Goal: Task Accomplishment & Management: Manage account settings

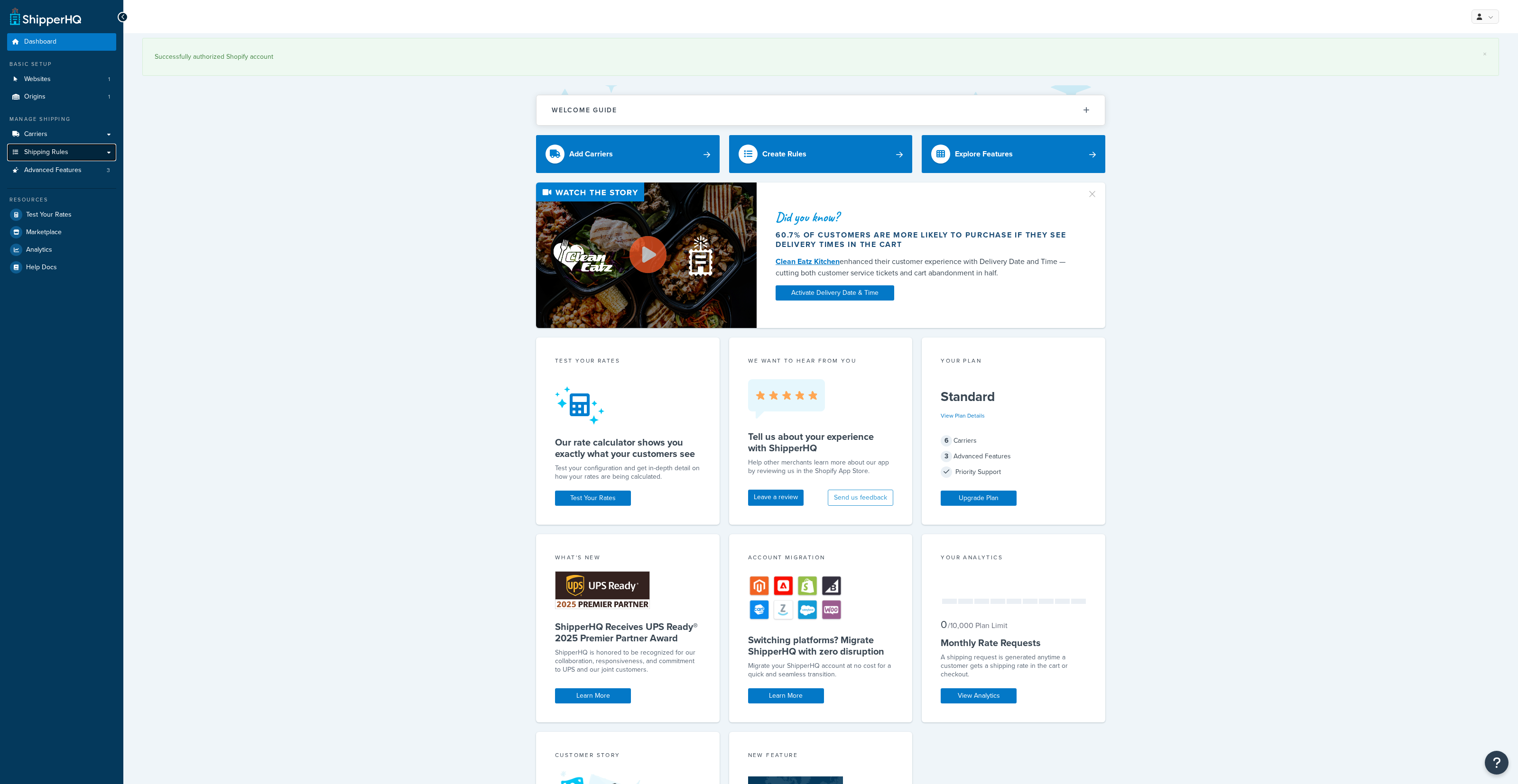
click at [60, 151] on span "Shipping Rules" at bounding box center [47, 152] width 44 height 8
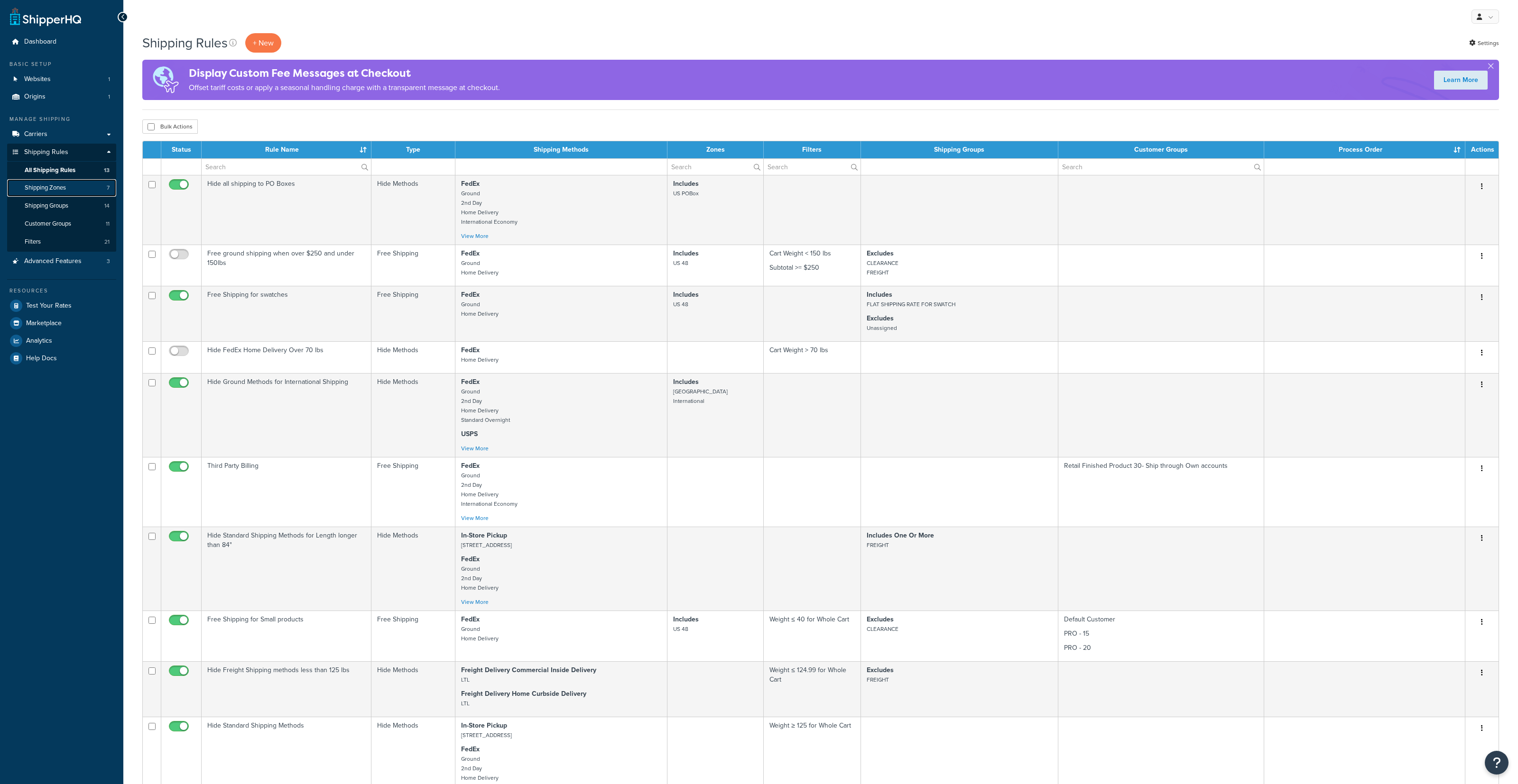
click at [85, 190] on link "Shipping Zones 7" at bounding box center [62, 188] width 109 height 18
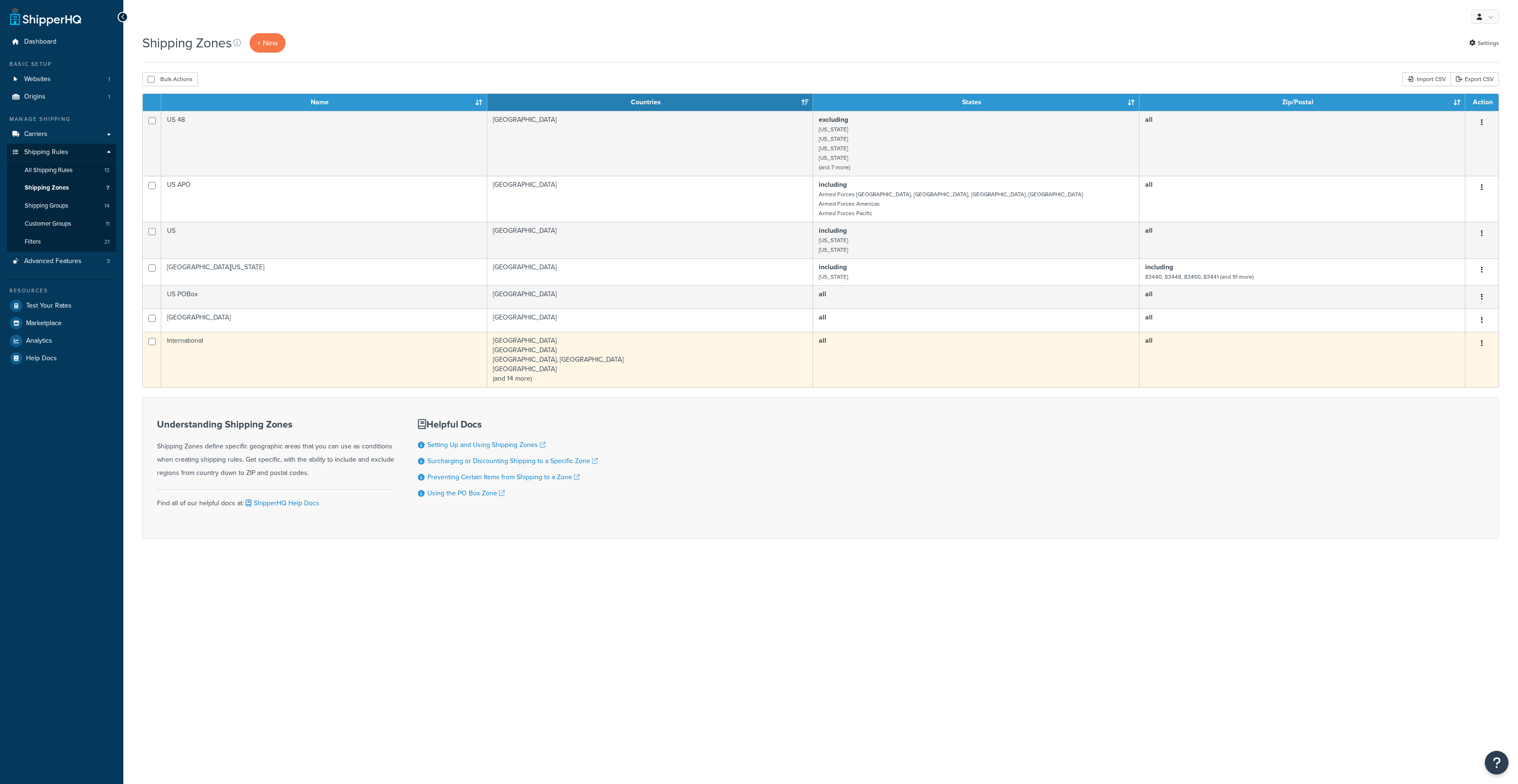
click at [290, 367] on td "International" at bounding box center [324, 359] width 326 height 56
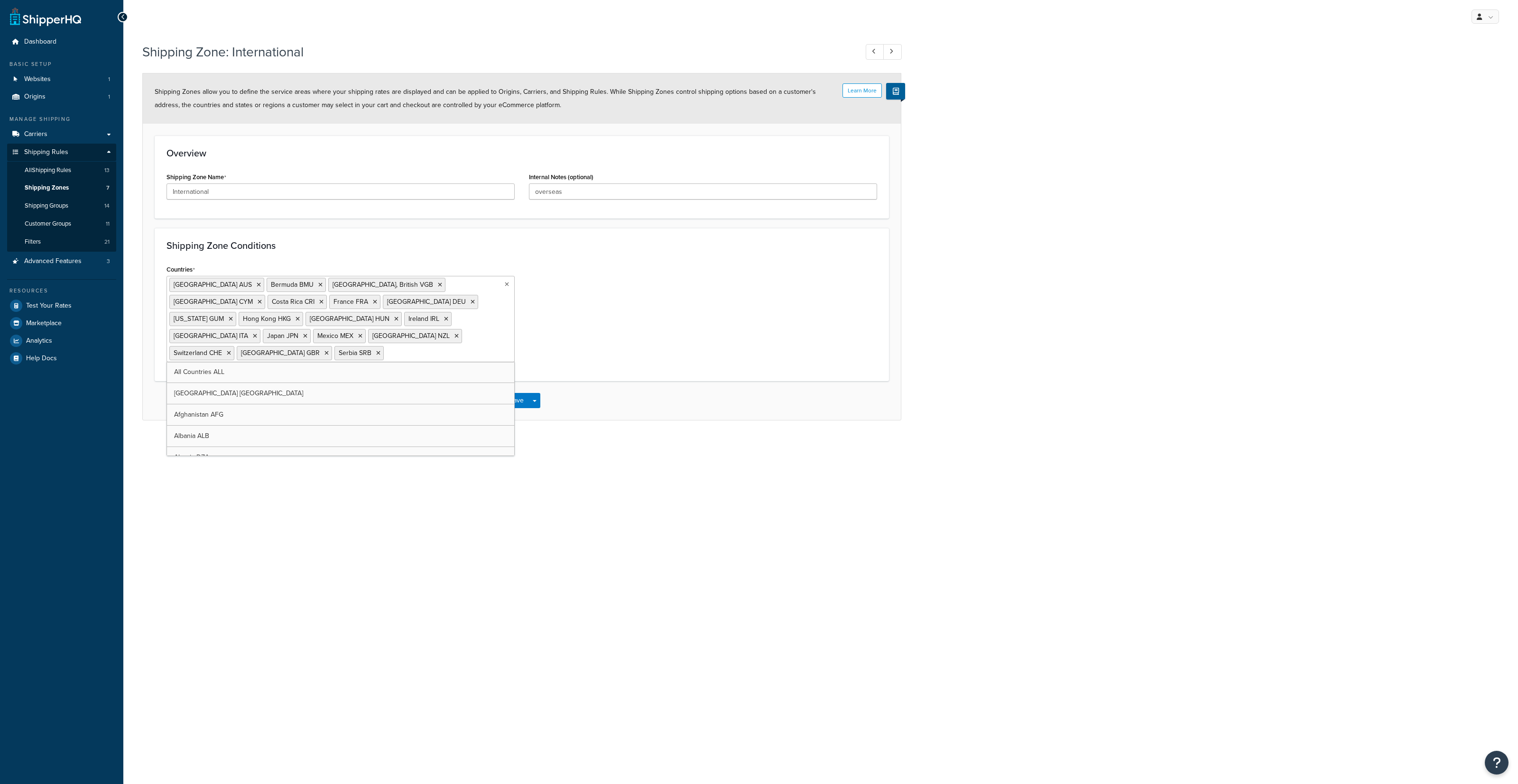
click at [394, 342] on ul "Australia AUS Bermuda BMU Virgin Islands, British VGB Cayman Islands CYM Costa …" at bounding box center [340, 319] width 348 height 86
type input "pue"
click at [588, 442] on div "My Profile Billing Global Settings Contact Us Logout Shipping Zone: Internation…" at bounding box center [821, 392] width 1395 height 784
click at [513, 408] on button "Save" at bounding box center [517, 415] width 26 height 15
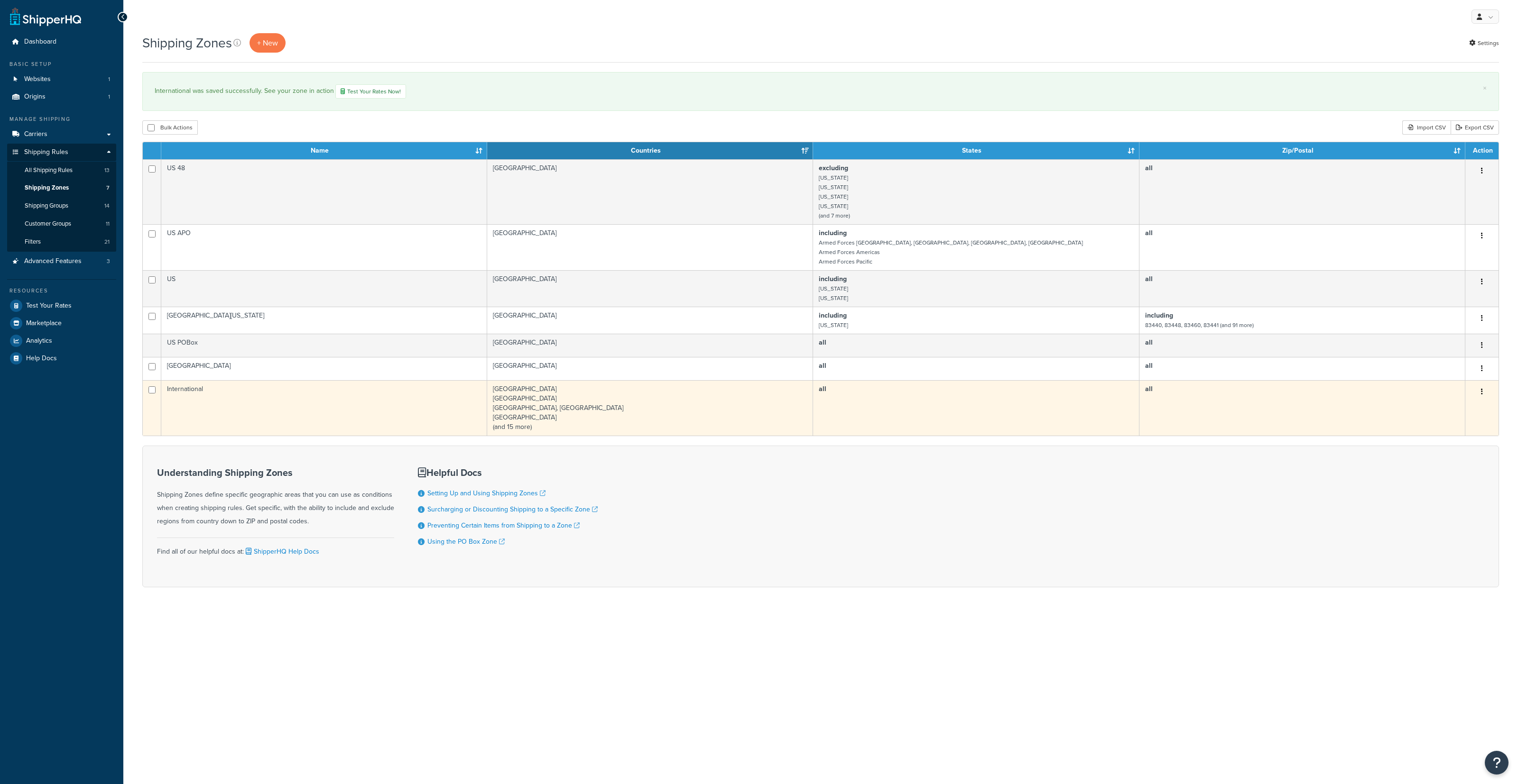
click at [195, 392] on td "International" at bounding box center [324, 408] width 326 height 56
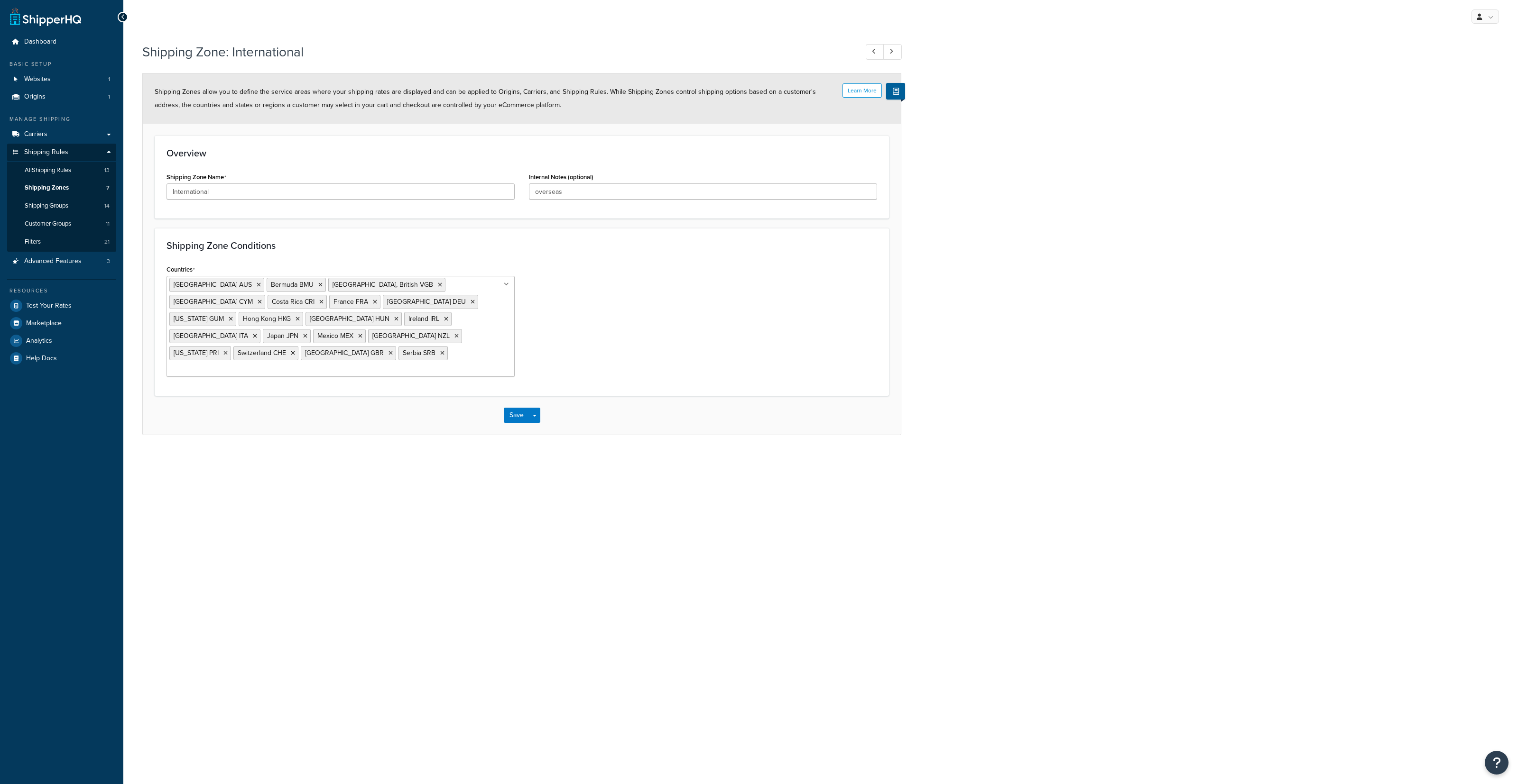
click at [453, 342] on ul "[GEOGRAPHIC_DATA] AUS [GEOGRAPHIC_DATA] [GEOGRAPHIC_DATA], British VGB [GEOGRAP…" at bounding box center [340, 326] width 348 height 101
type input "brazi"
type input "argen"
type input "netherl"
type input "spai"
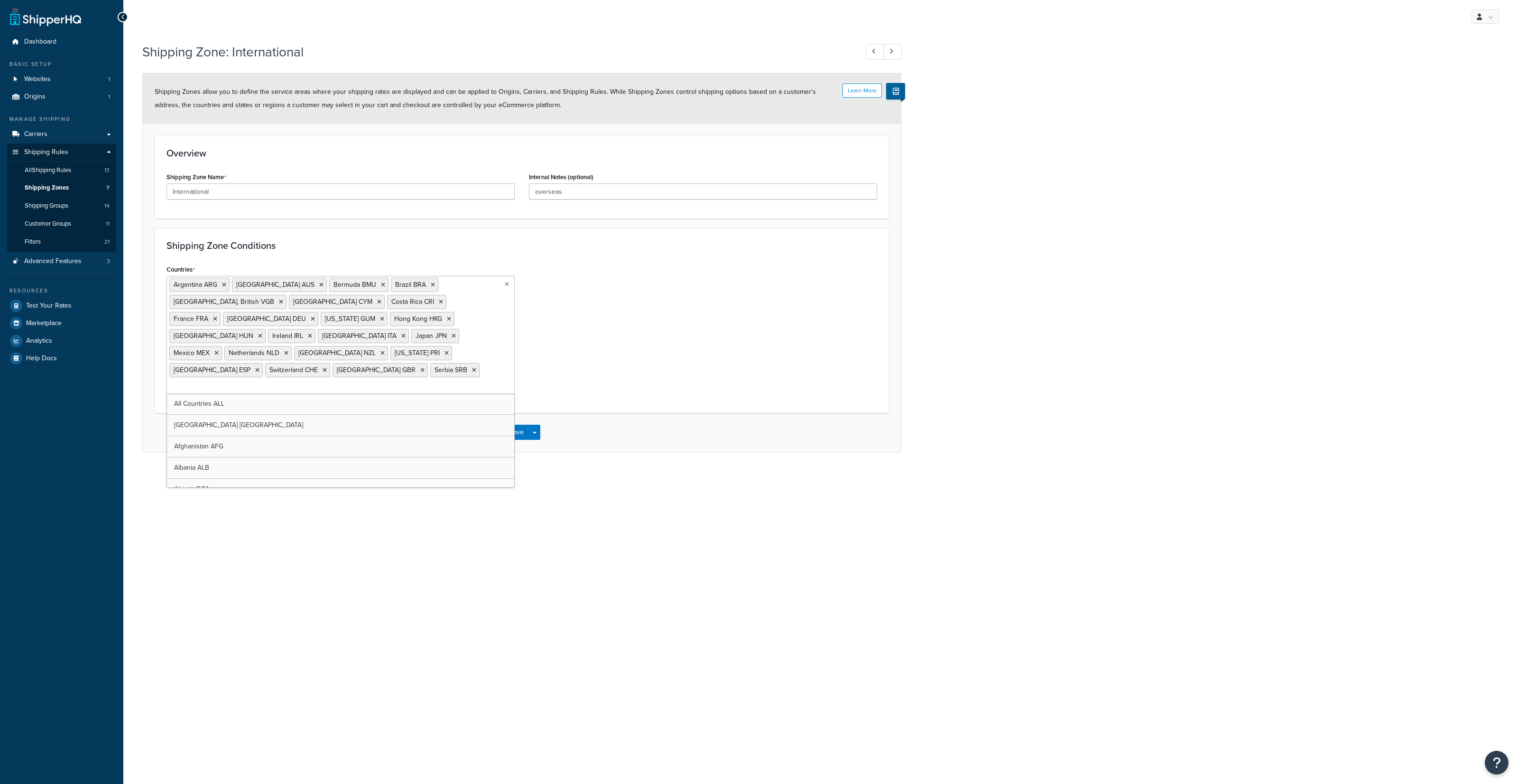
click at [600, 440] on div "Shipping Zone: International Learn More Shipping Zones allow you to define the …" at bounding box center [821, 257] width 1395 height 438
click at [516, 410] on button "Save" at bounding box center [517, 417] width 26 height 15
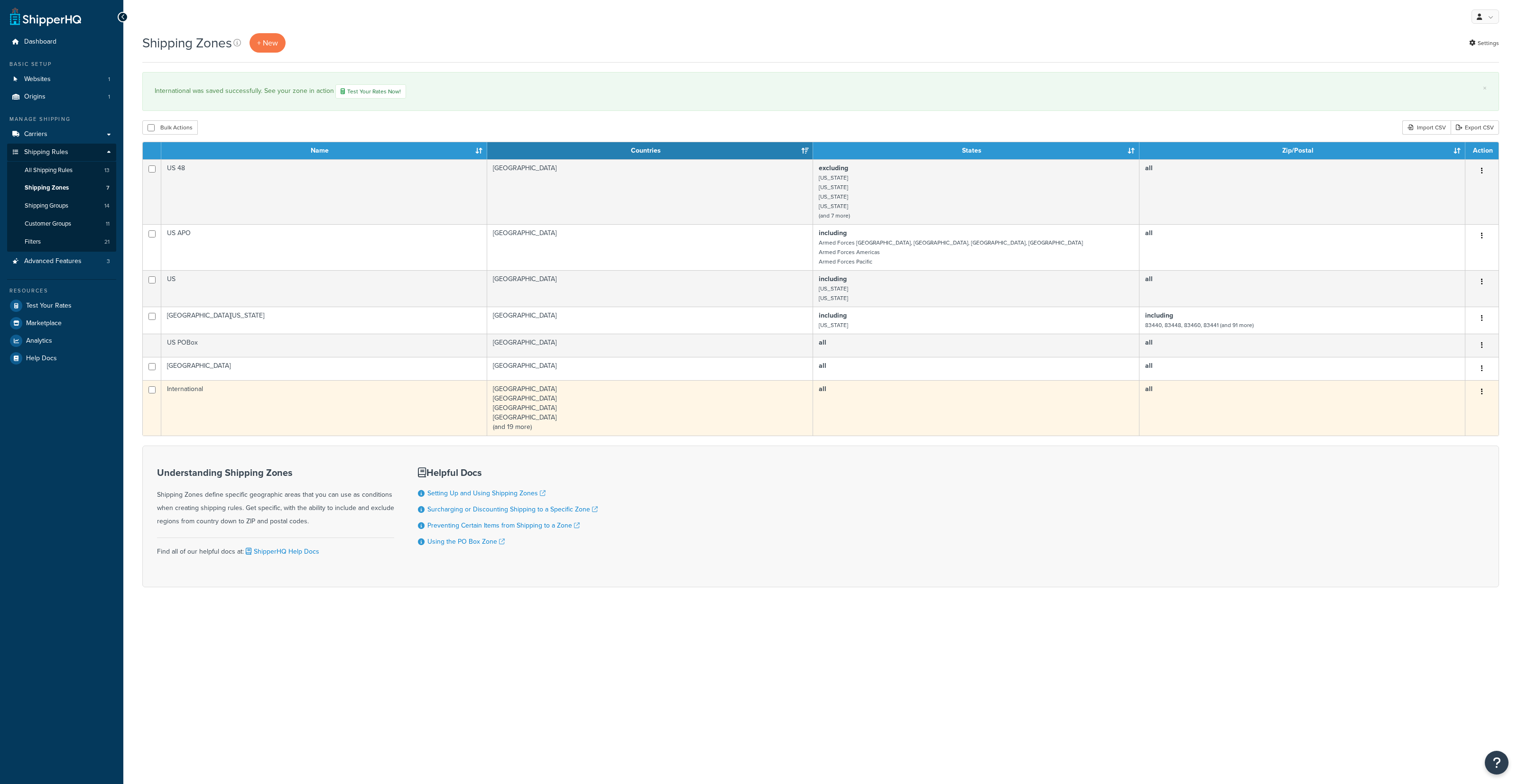
click at [400, 401] on td "International" at bounding box center [324, 408] width 326 height 56
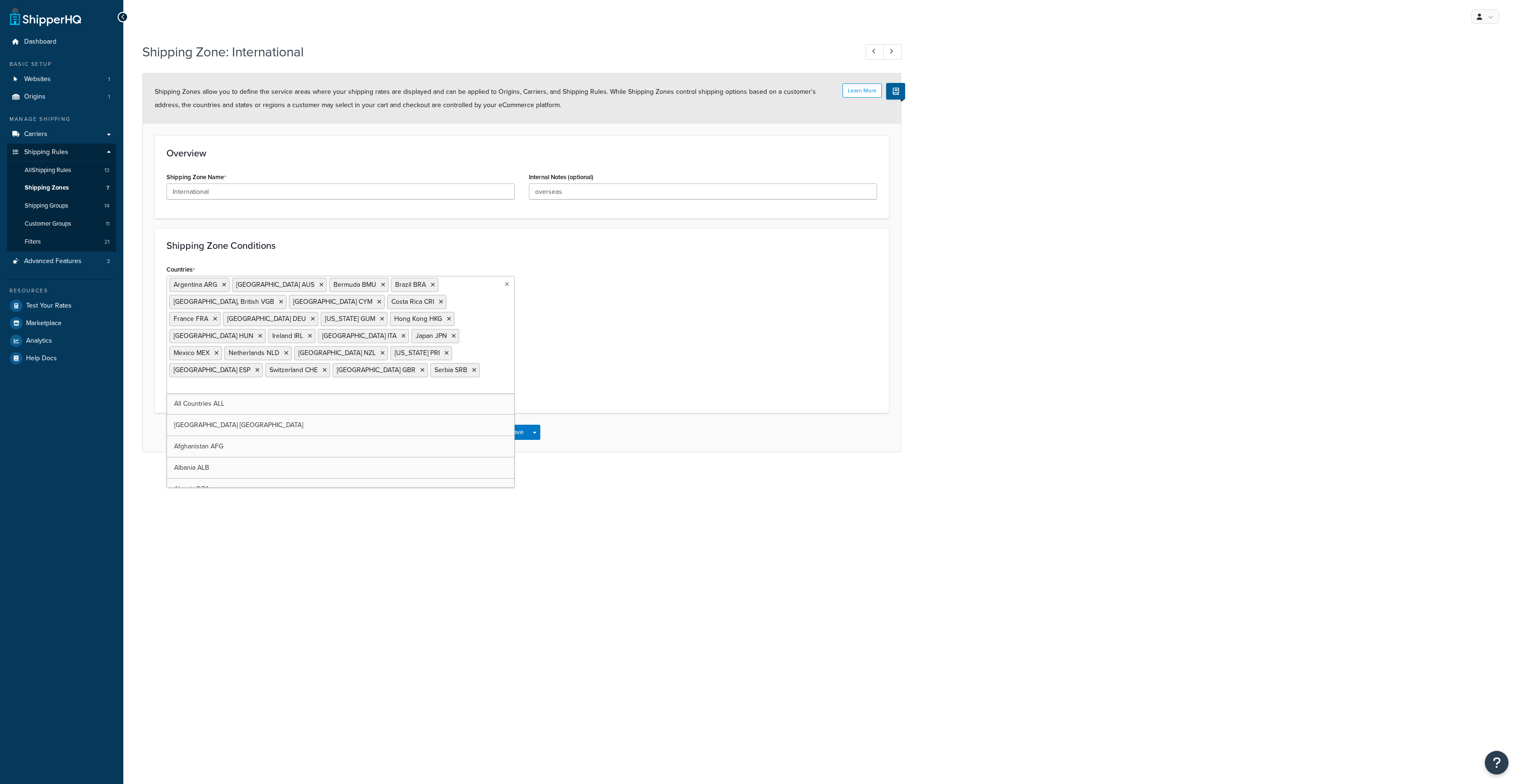
click at [479, 348] on ul "Argentina ARG Australia AUS Bermuda BMU Brazil BRA Virgin Islands, British VGB …" at bounding box center [340, 335] width 348 height 118
type input "swed"
click at [601, 432] on div "Shipping Zone: International Learn More Shipping Zones allow you to define the …" at bounding box center [821, 250] width 1395 height 424
click at [511, 410] on button "Save" at bounding box center [517, 417] width 26 height 15
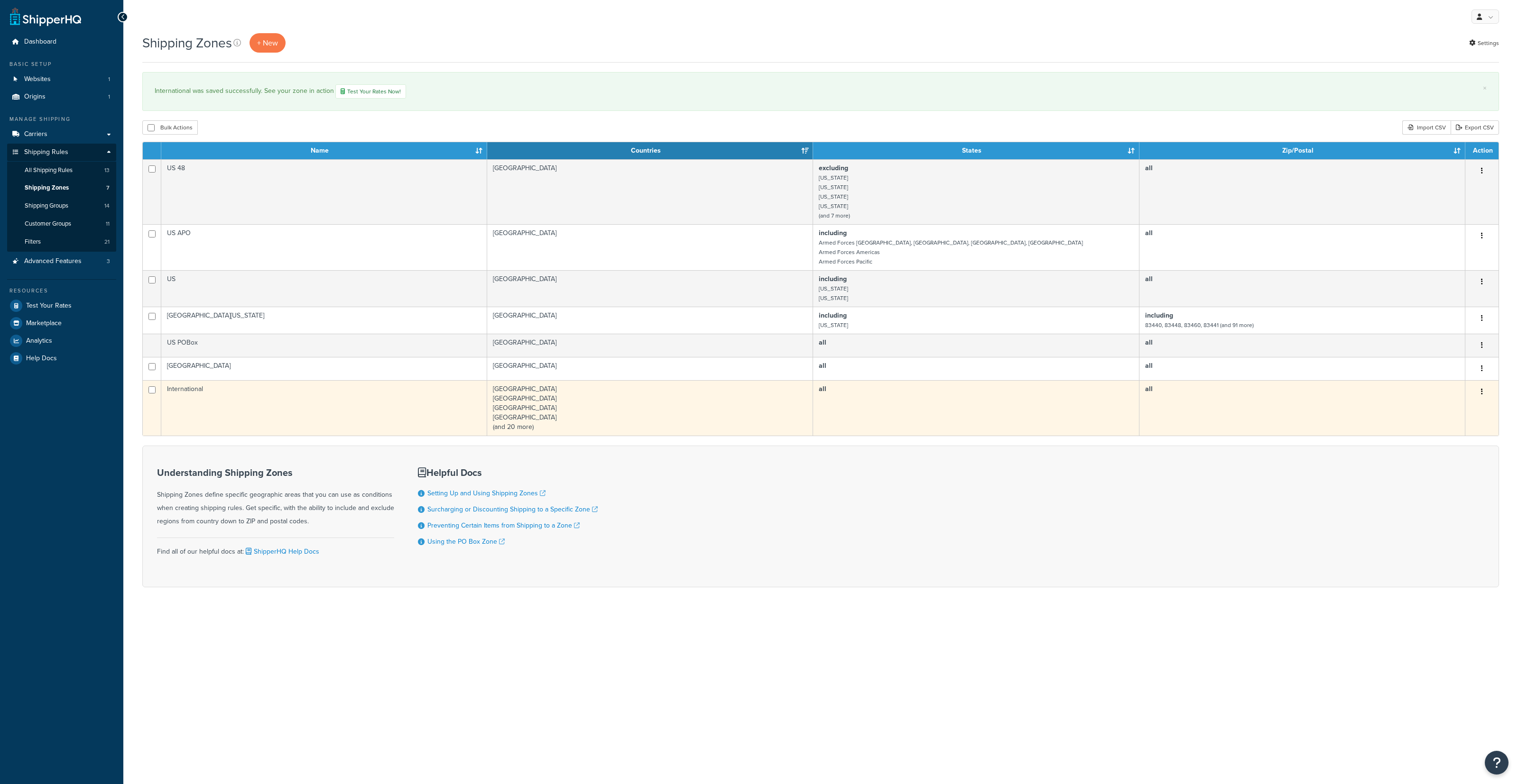
click at [414, 392] on td "International" at bounding box center [324, 408] width 326 height 56
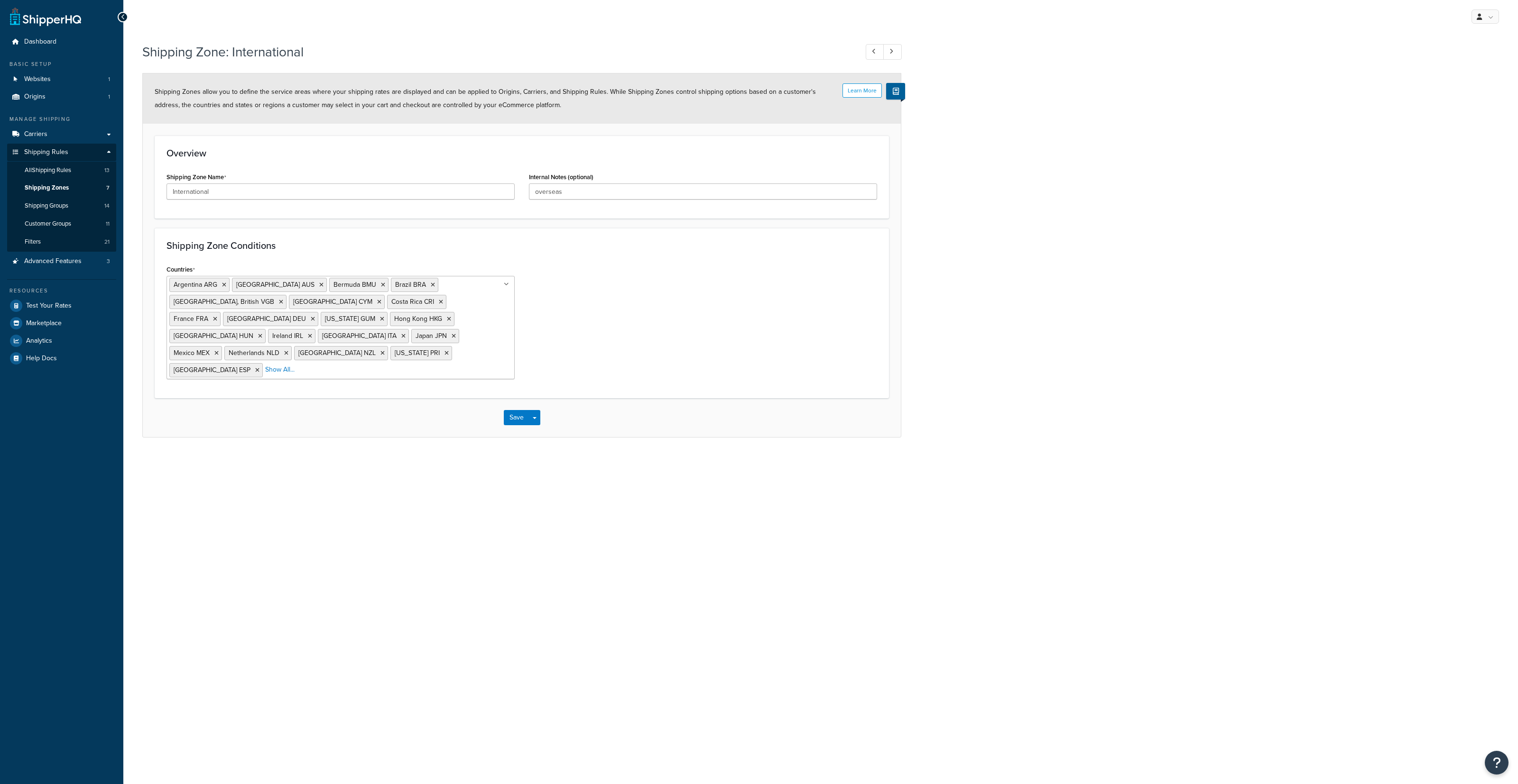
click at [295, 363] on li "Show All..." at bounding box center [280, 370] width 29 height 13
